Goal: Register for event/course

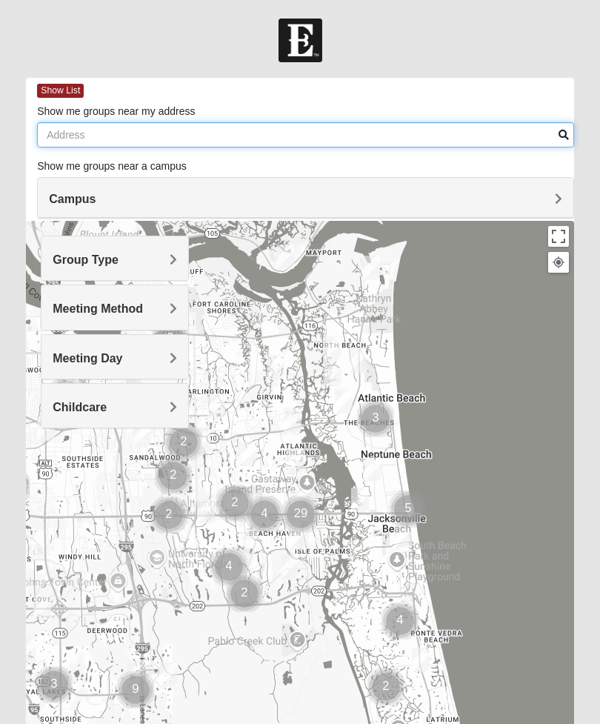
click at [381, 122] on input "Show me groups near my address" at bounding box center [305, 134] width 537 height 25
click at [563, 126] on input "[STREET_ADDRESS]" at bounding box center [305, 134] width 537 height 25
click at [560, 127] on input "[STREET_ADDRESS]" at bounding box center [305, 134] width 537 height 25
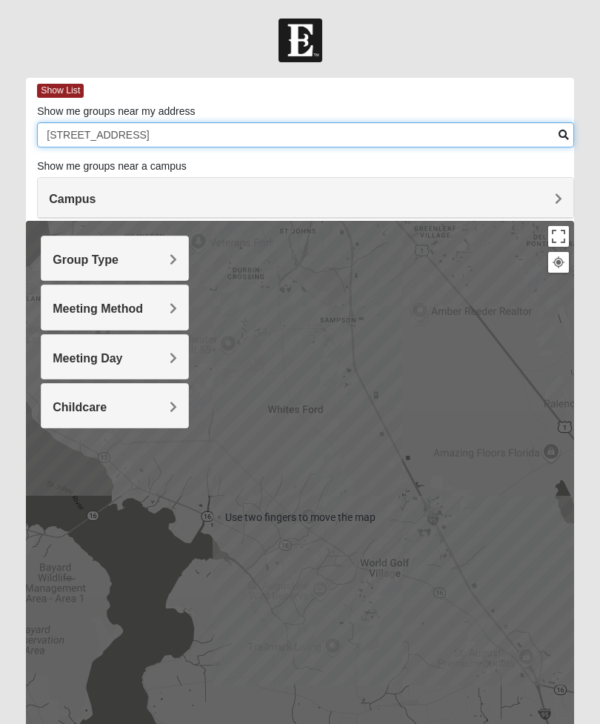
type input "[STREET_ADDRESS]"
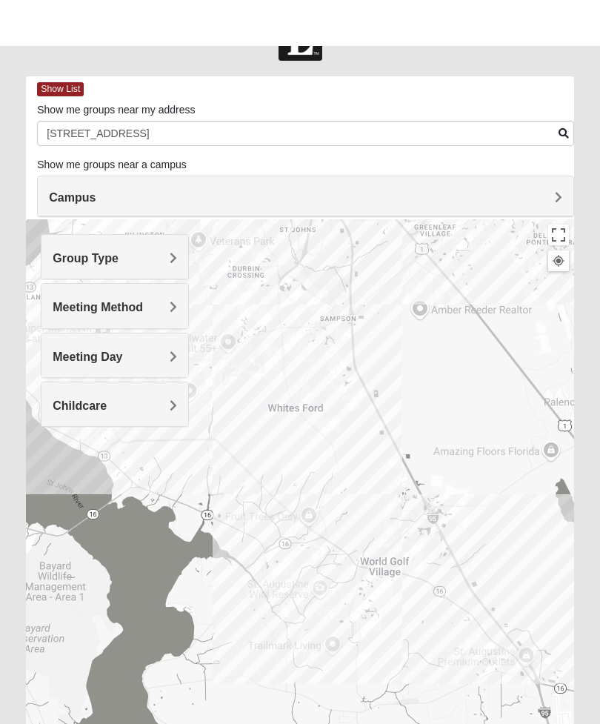
scroll to position [98, 0]
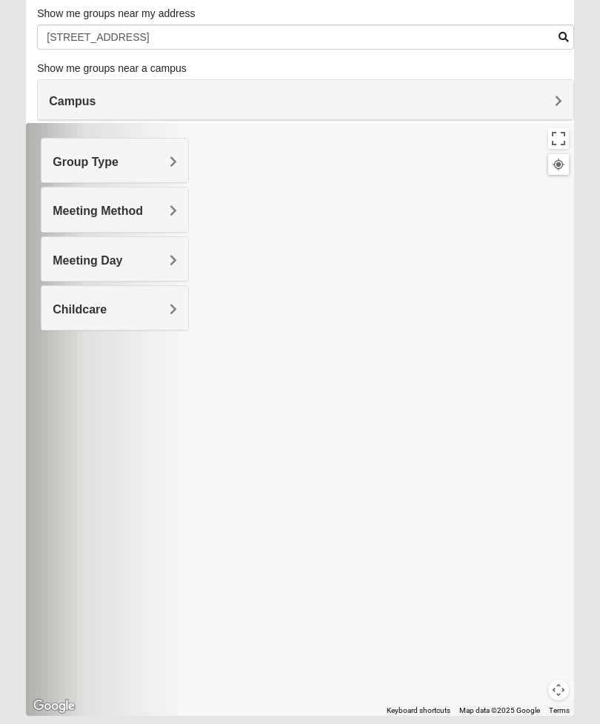
click at [263, 398] on div at bounding box center [300, 419] width 548 height 592
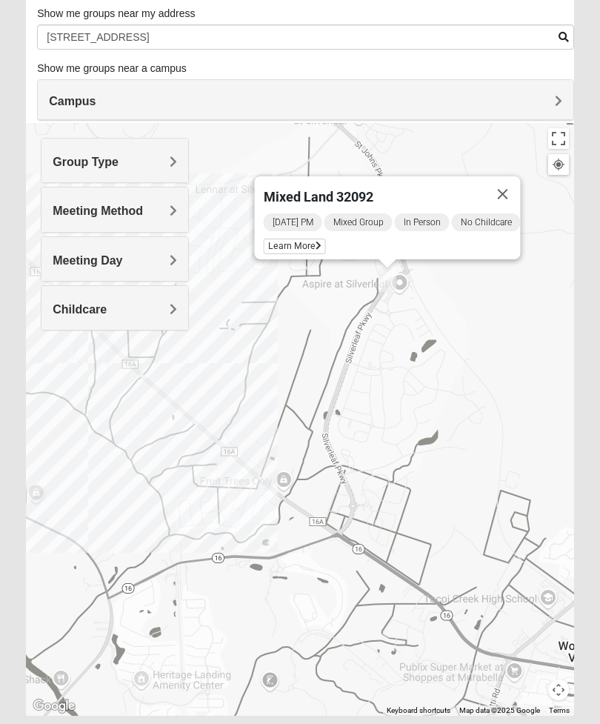
click at [315, 242] on icon at bounding box center [318, 245] width 6 height 9
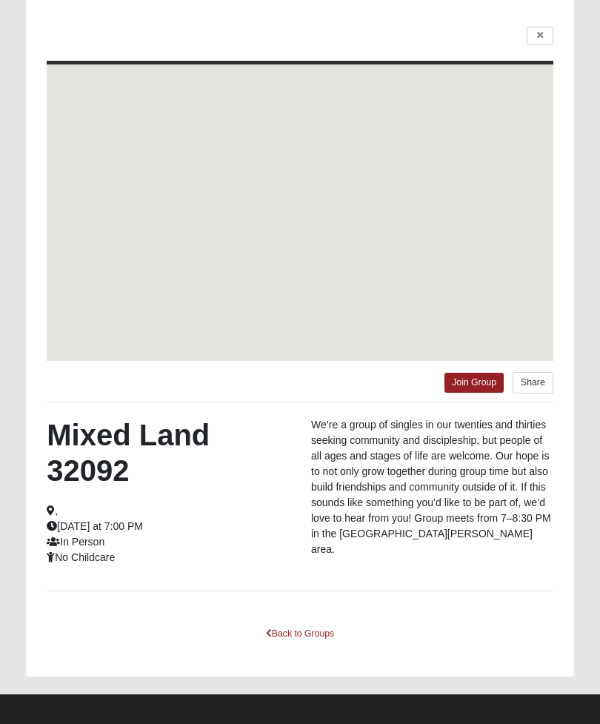
scroll to position [58, 0]
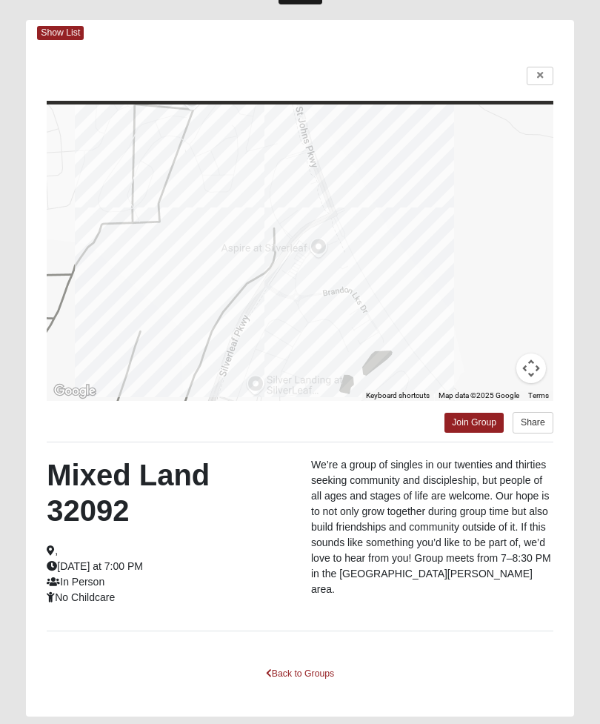
click at [545, 73] on link at bounding box center [540, 76] width 27 height 19
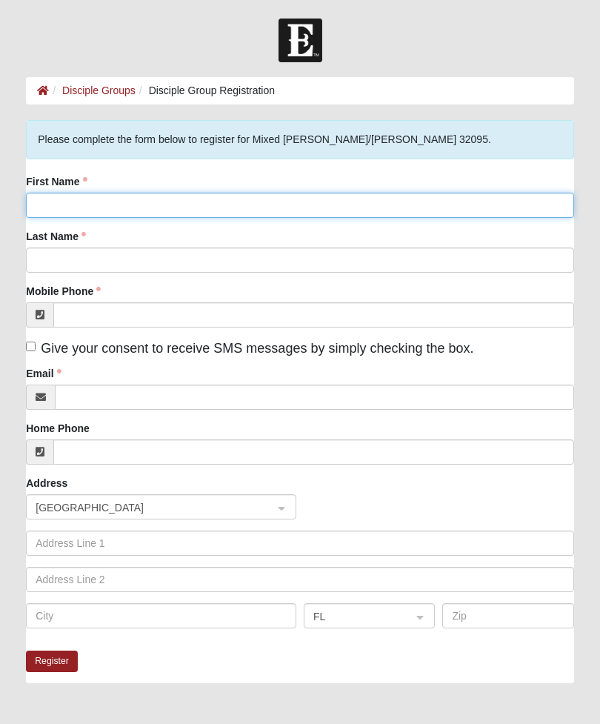
click at [88, 207] on input "First Name" at bounding box center [300, 205] width 548 height 25
type input "[PERSON_NAME] and [PERSON_NAME]"
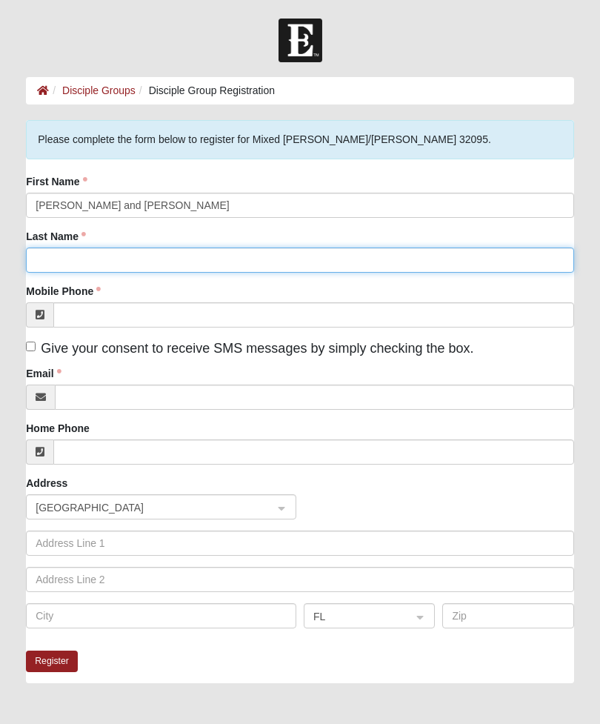
click at [121, 260] on input "Last Name" at bounding box center [300, 259] width 548 height 25
type input "Weber"
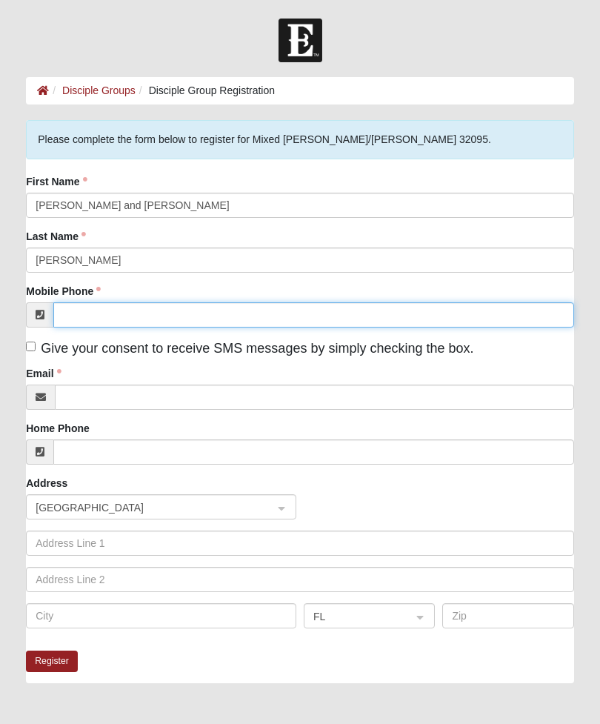
click at [91, 311] on input "Mobile Phone" at bounding box center [313, 314] width 521 height 25
type input "(208) 407-9565"
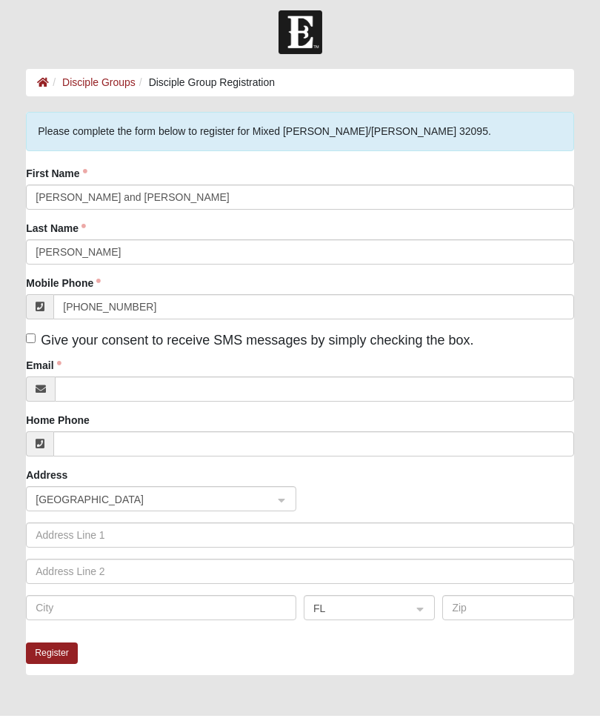
click at [36, 341] on input "Give your consent to receive SMS messages by simply checking the box." at bounding box center [31, 346] width 10 height 10
checkbox input "true"
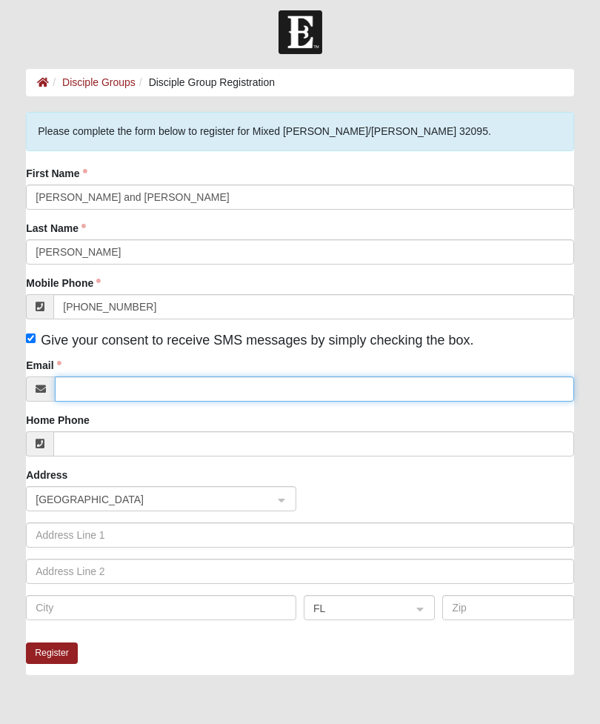
click at [156, 388] on input "Email" at bounding box center [314, 388] width 519 height 25
type input "eweber3@gmail.com"
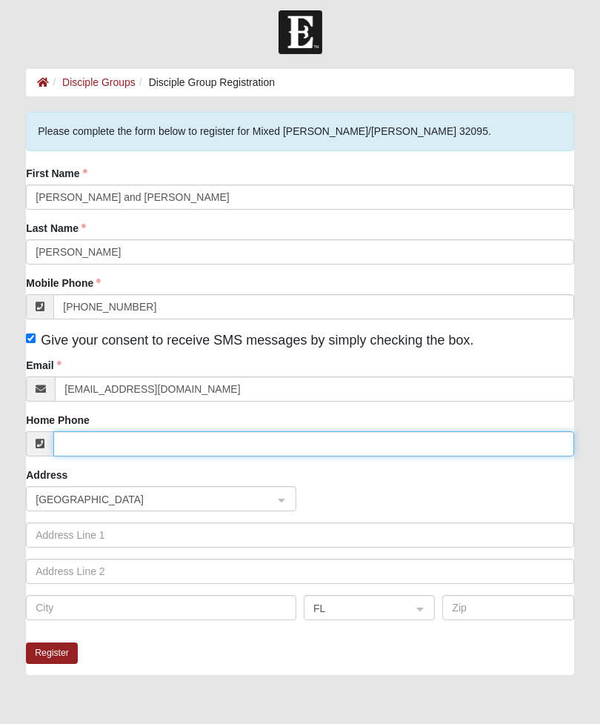
click at [200, 444] on input "Home Phone" at bounding box center [313, 443] width 521 height 25
type input "(208) 407-9565"
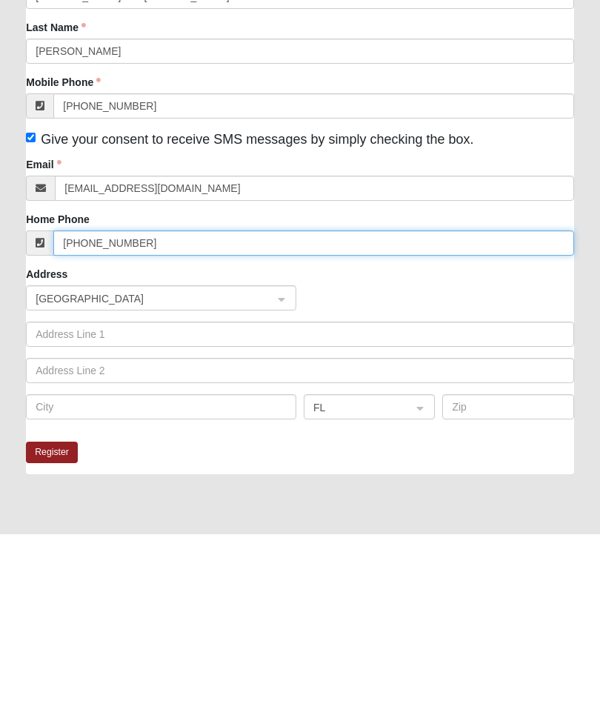
scroll to position [20, 0]
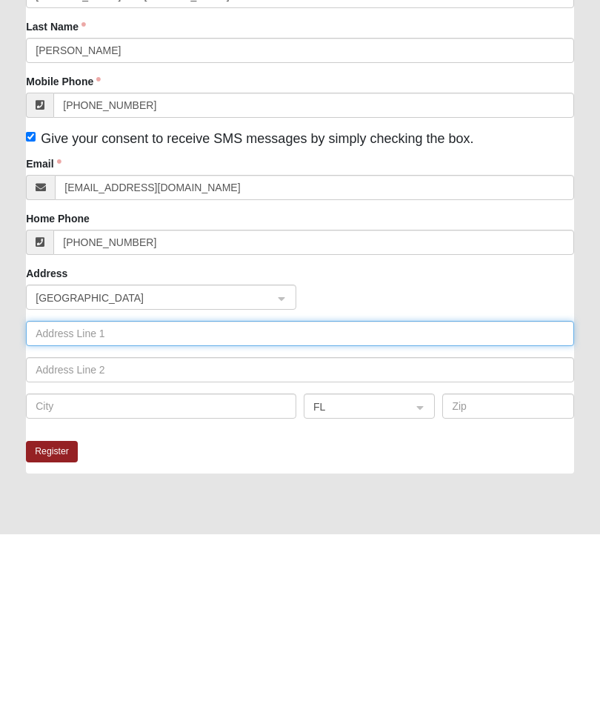
click at [64, 510] on input "text" at bounding box center [300, 522] width 548 height 25
type input "58 Olivewood pl"
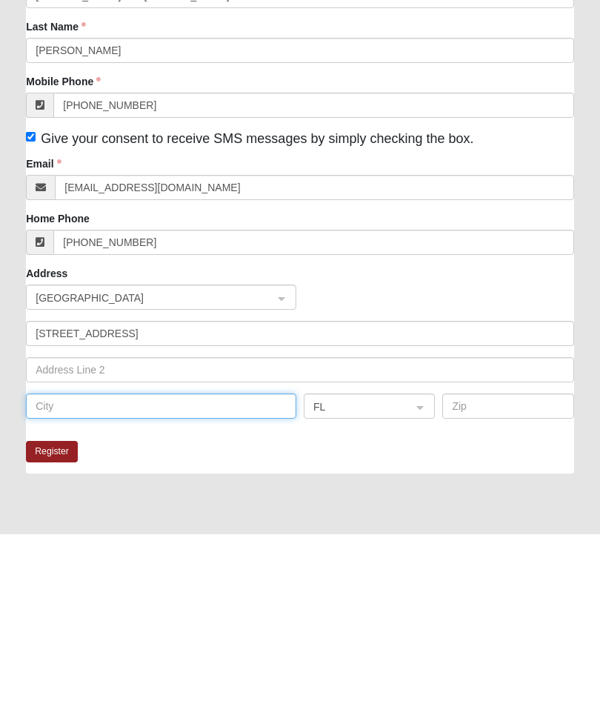
click at [145, 583] on input "text" at bounding box center [161, 595] width 270 height 25
type input "Saint Augustine"
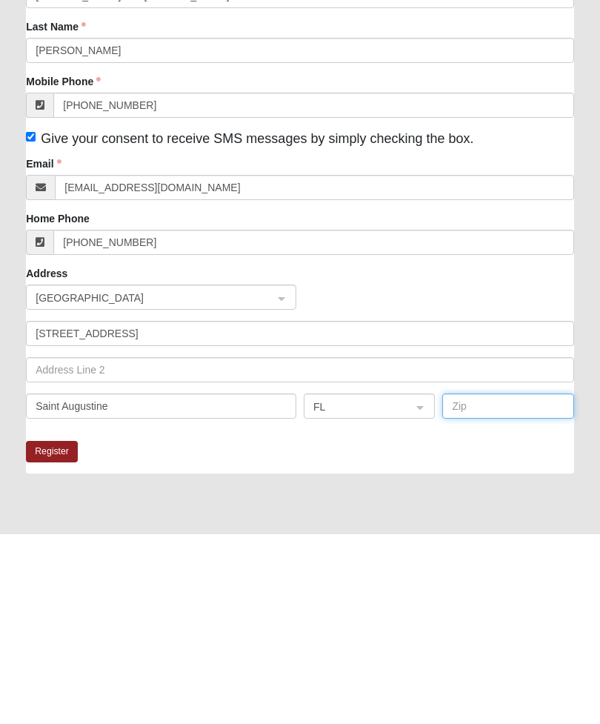
click at [485, 583] on input "text" at bounding box center [507, 595] width 131 height 25
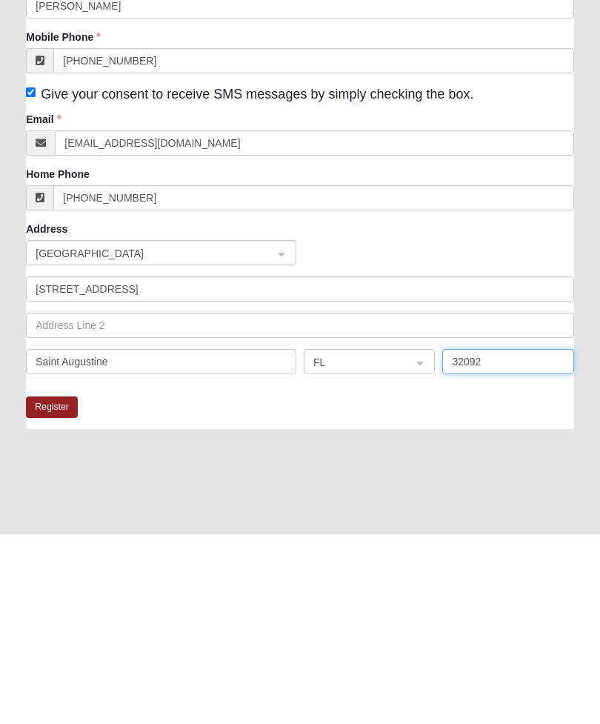
type input "32092"
click at [527, 538] on div "Saint Augustine FL 32092" at bounding box center [299, 556] width 555 height 36
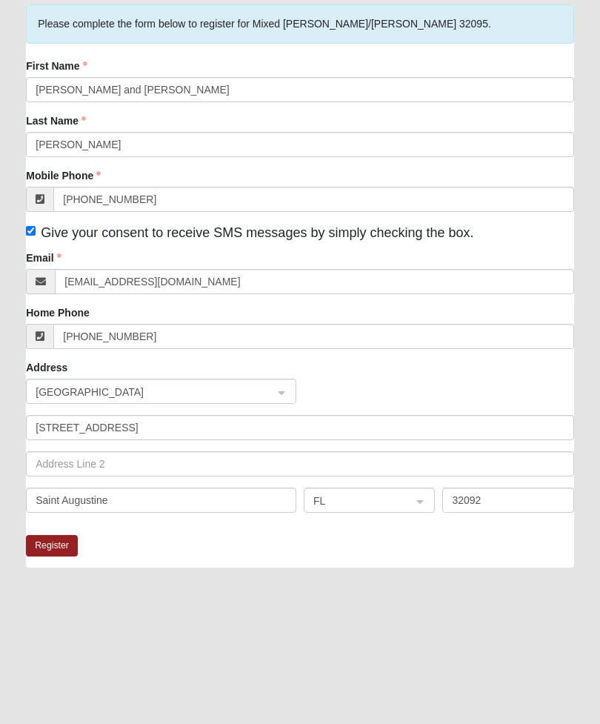
click at [59, 535] on button "Register" at bounding box center [52, 545] width 52 height 21
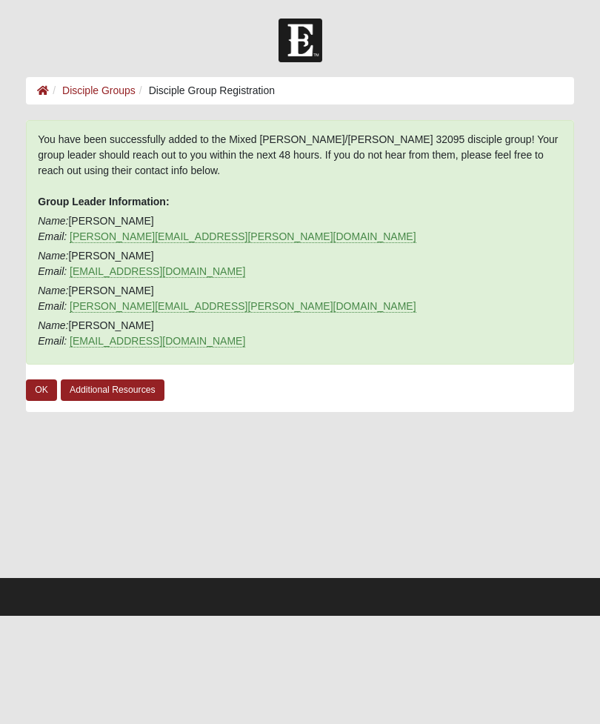
scroll to position [0, 0]
click at [43, 387] on link "OK" at bounding box center [41, 389] width 31 height 21
